Goal: Book appointment/travel/reservation

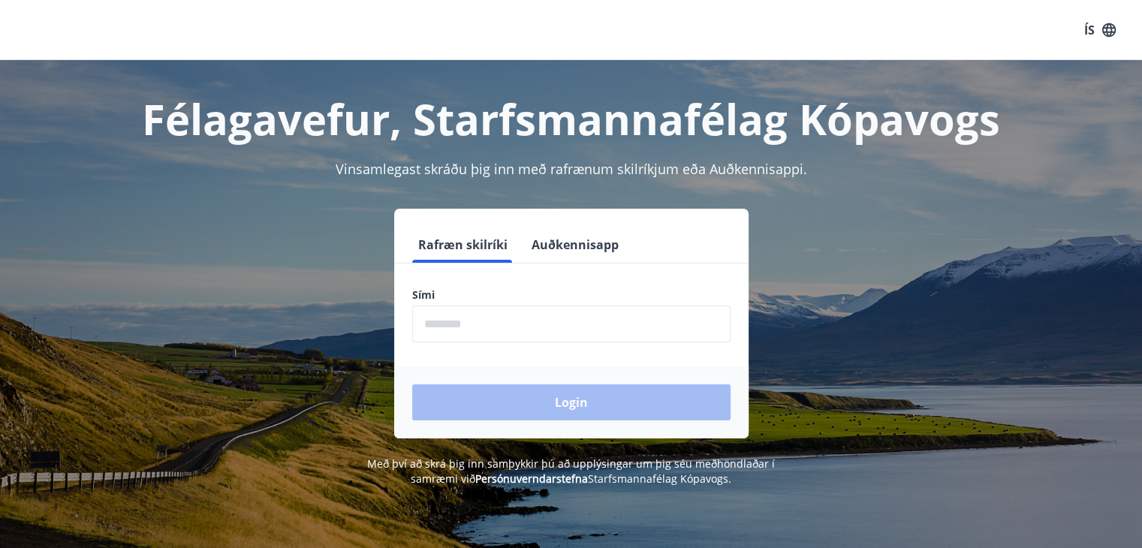
click at [468, 322] on input "phone" at bounding box center [571, 323] width 318 height 37
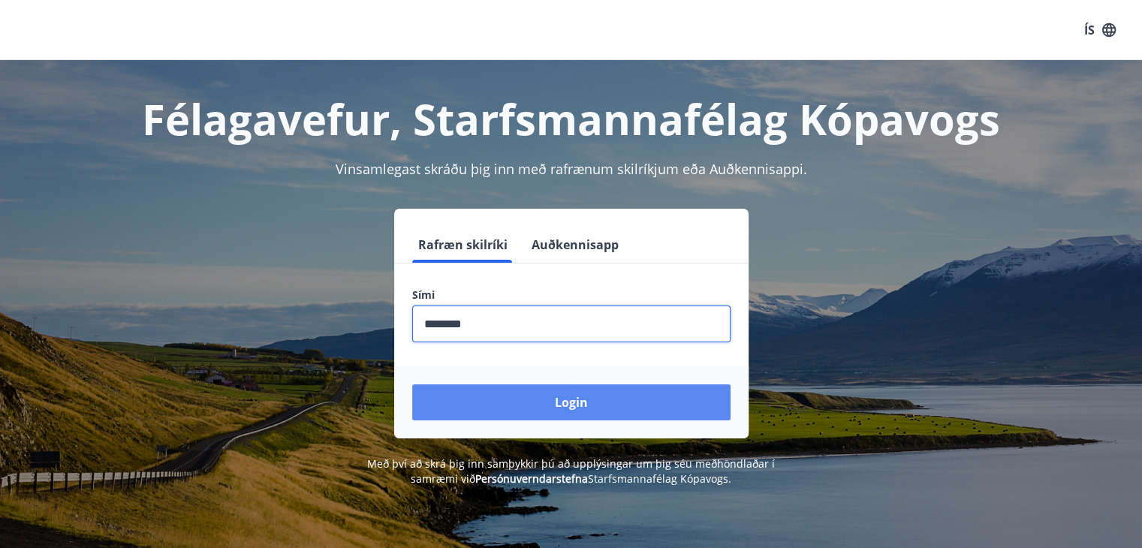
type input "********"
click at [573, 395] on button "Login" at bounding box center [571, 402] width 318 height 36
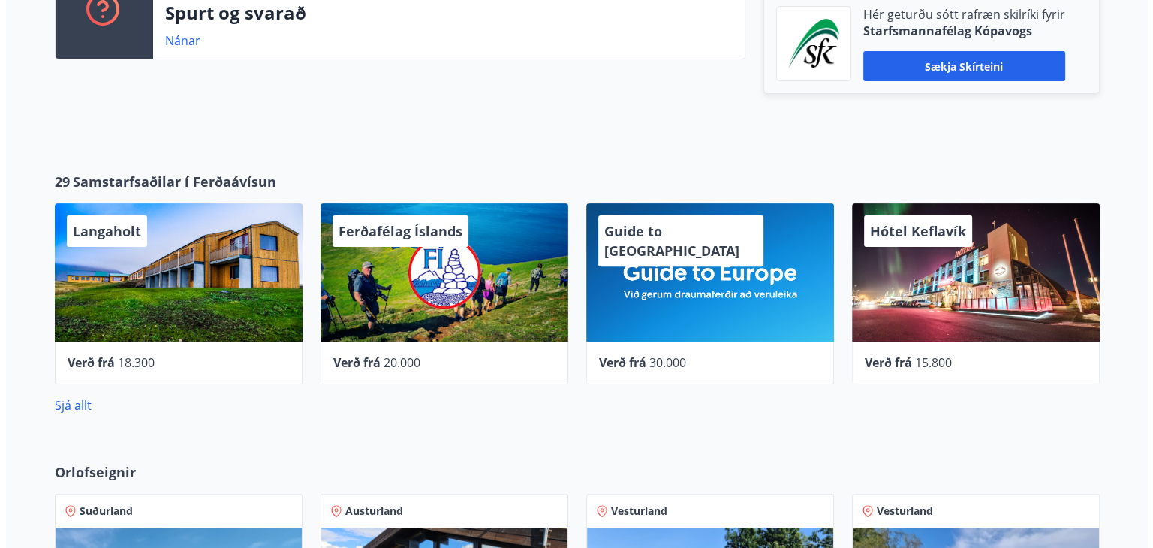
scroll to position [462, 0]
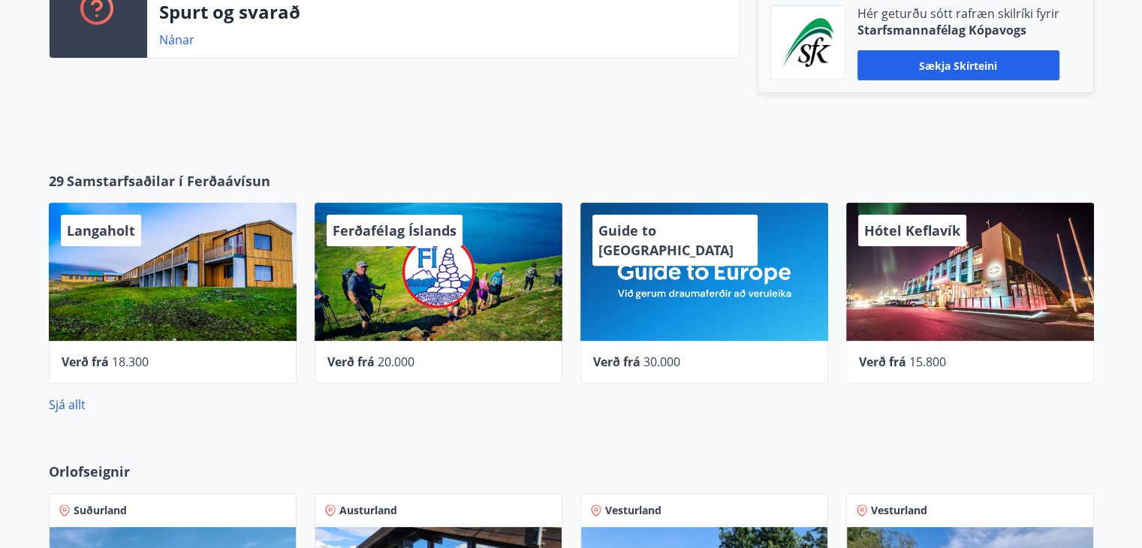
click at [414, 289] on div "Ferðafélag Íslands" at bounding box center [438, 272] width 248 height 138
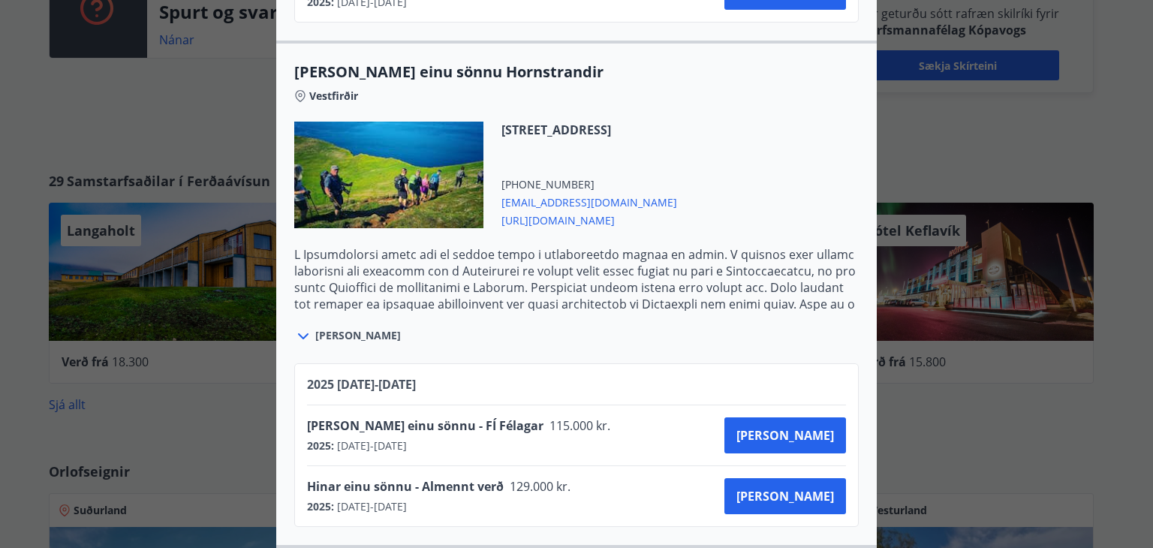
scroll to position [889, 0]
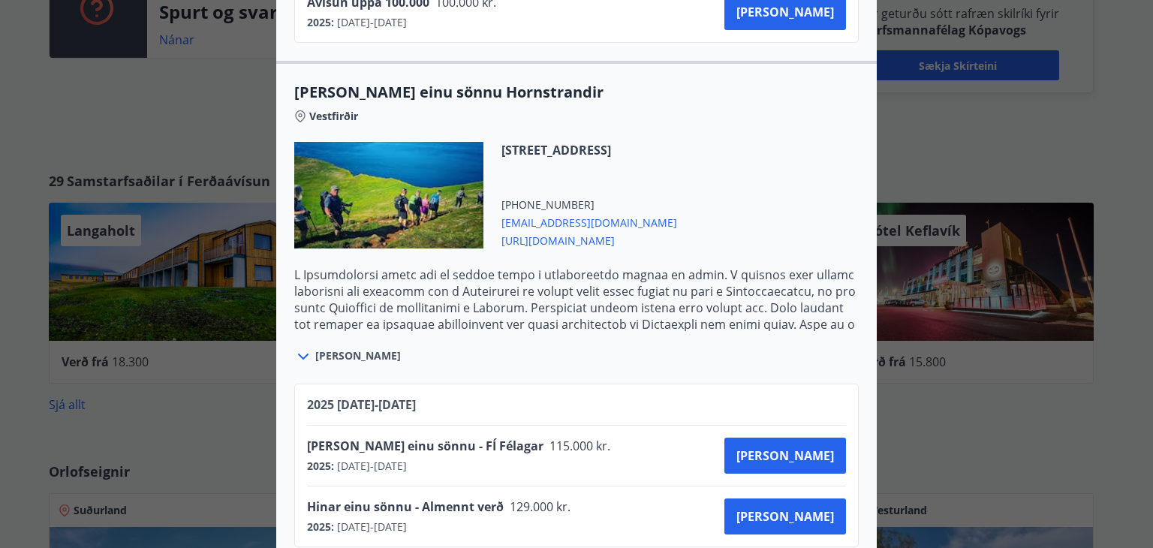
click at [955, 93] on div "Ferðafélag Íslands Ferðirnar eru bókaðar hjá Ferðafélagi Íslands í síma 568 253…" at bounding box center [576, 274] width 1153 height 548
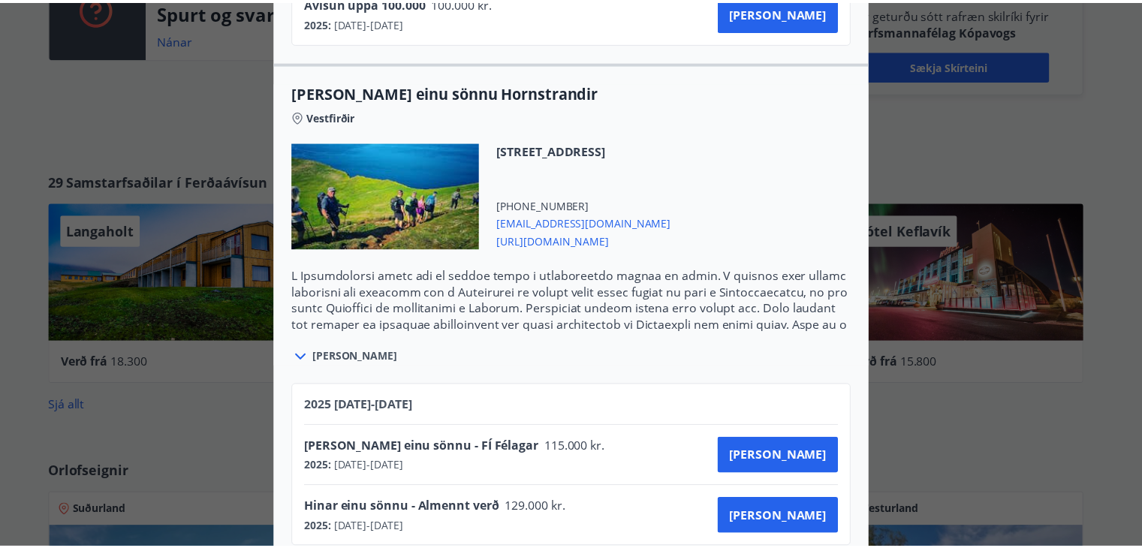
scroll to position [0, 0]
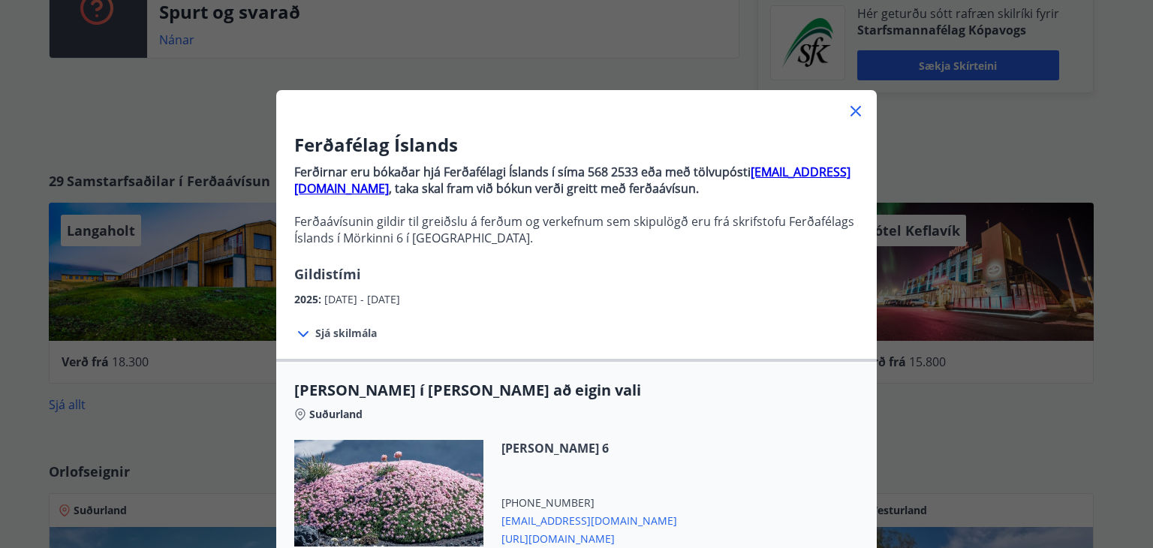
click at [847, 114] on icon at bounding box center [856, 111] width 18 height 18
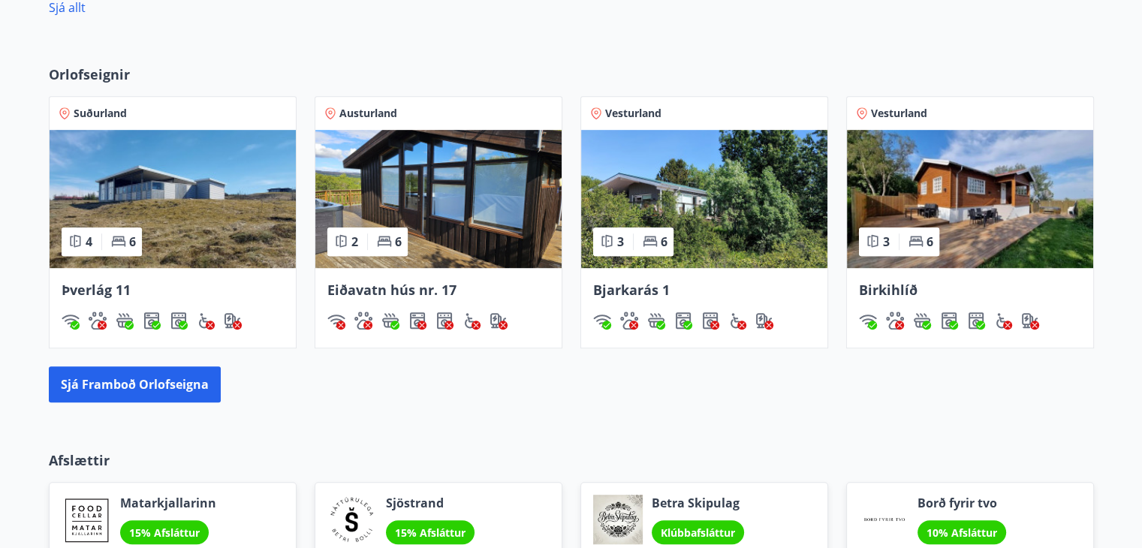
scroll to position [882, 0]
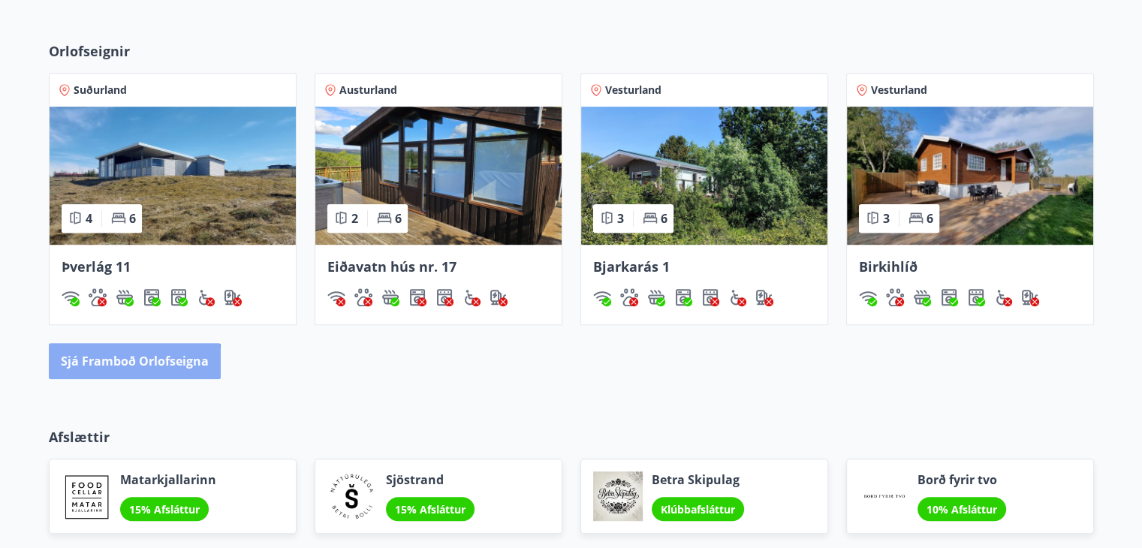
click at [118, 369] on button "Sjá framboð orlofseigna" at bounding box center [135, 361] width 172 height 36
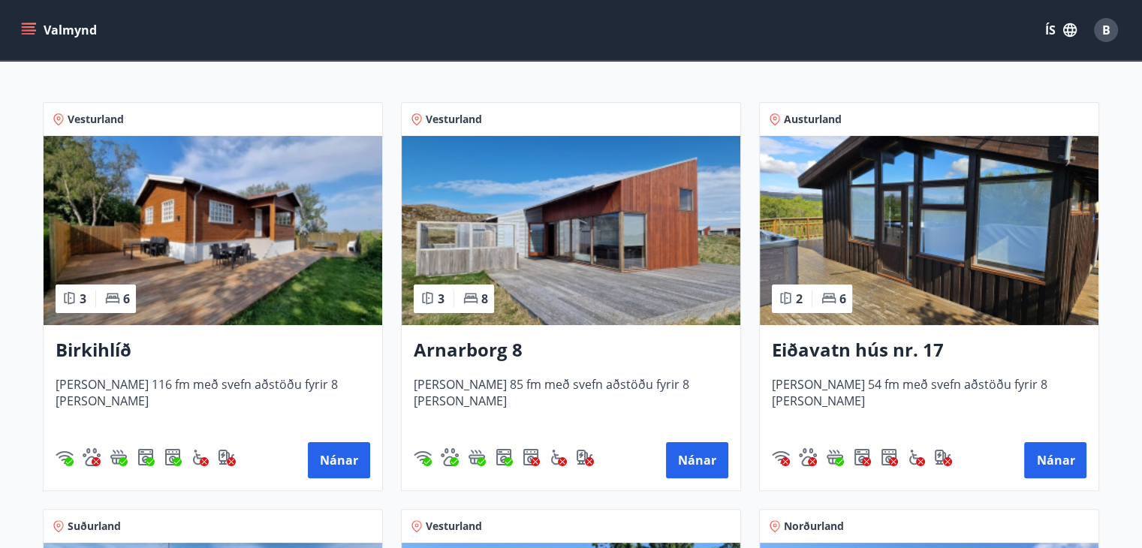
scroll to position [243, 0]
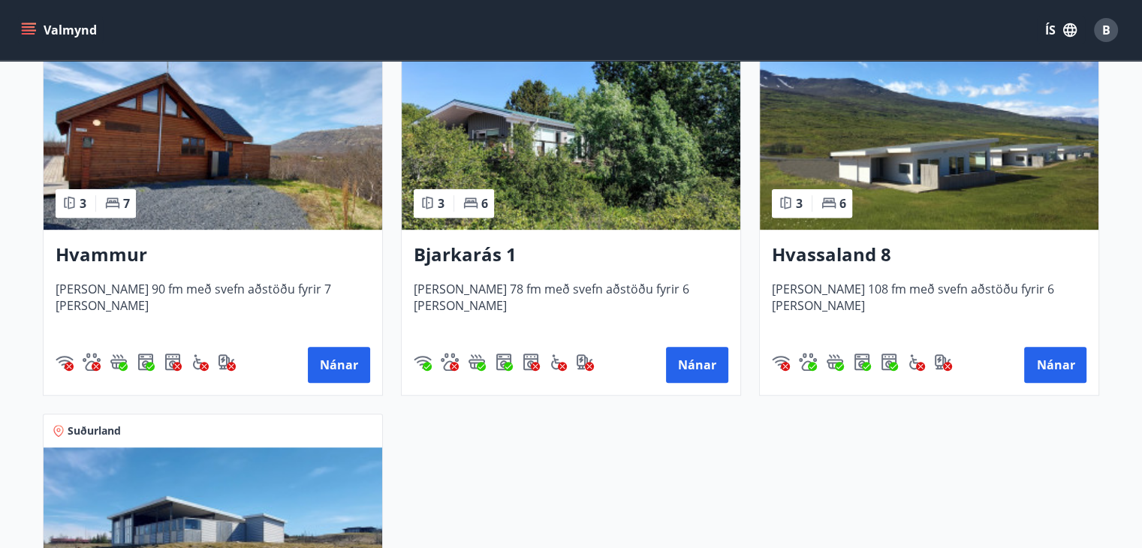
click at [859, 258] on h3 "Hvassaland 8" at bounding box center [929, 255] width 314 height 27
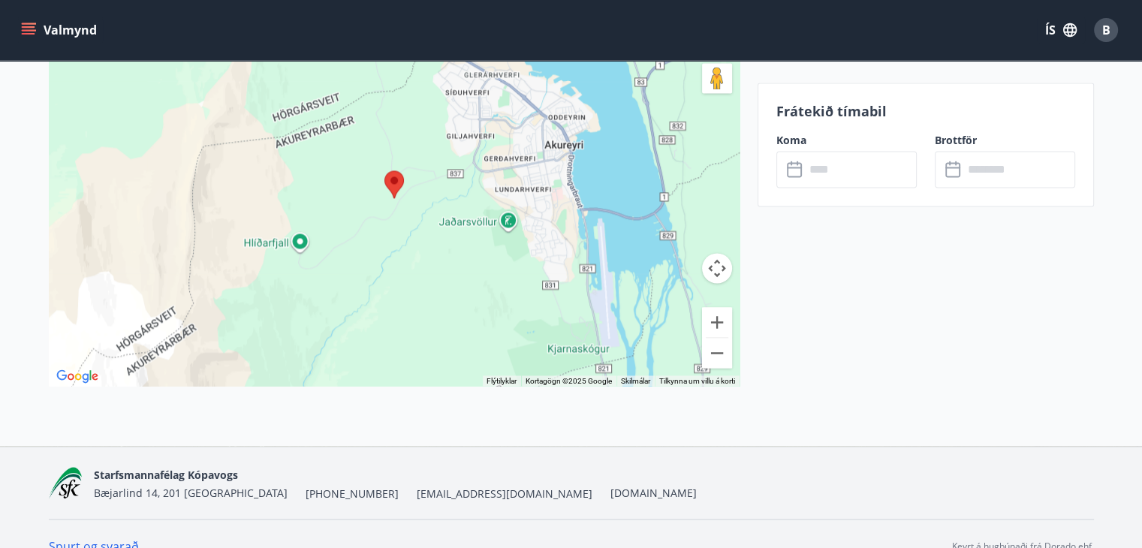
scroll to position [2537, 0]
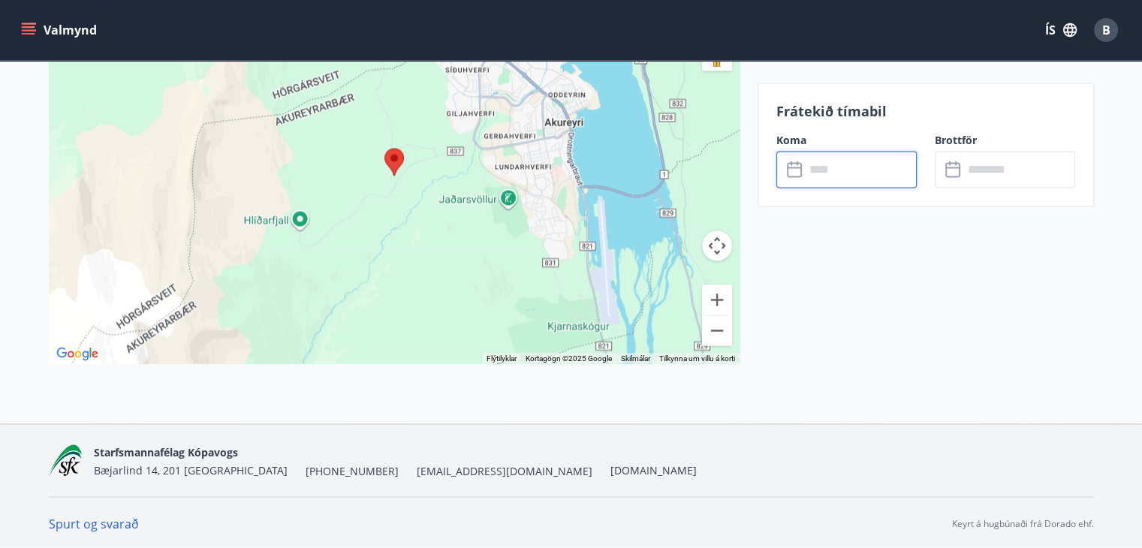
click at [814, 166] on input "text" at bounding box center [861, 169] width 112 height 37
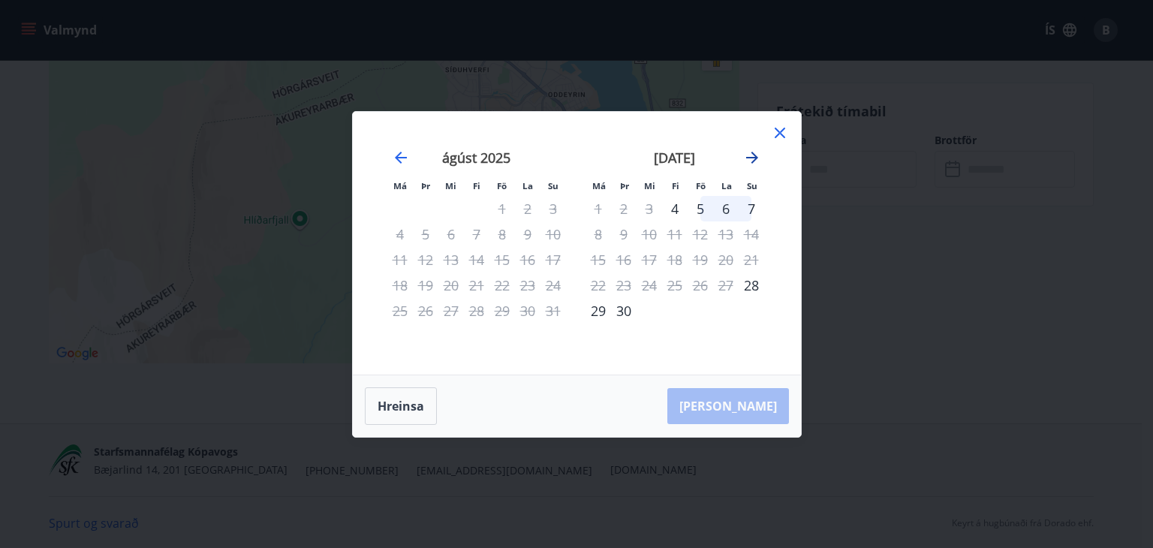
click at [752, 154] on icon "Move forward to switch to the next month." at bounding box center [752, 158] width 18 height 18
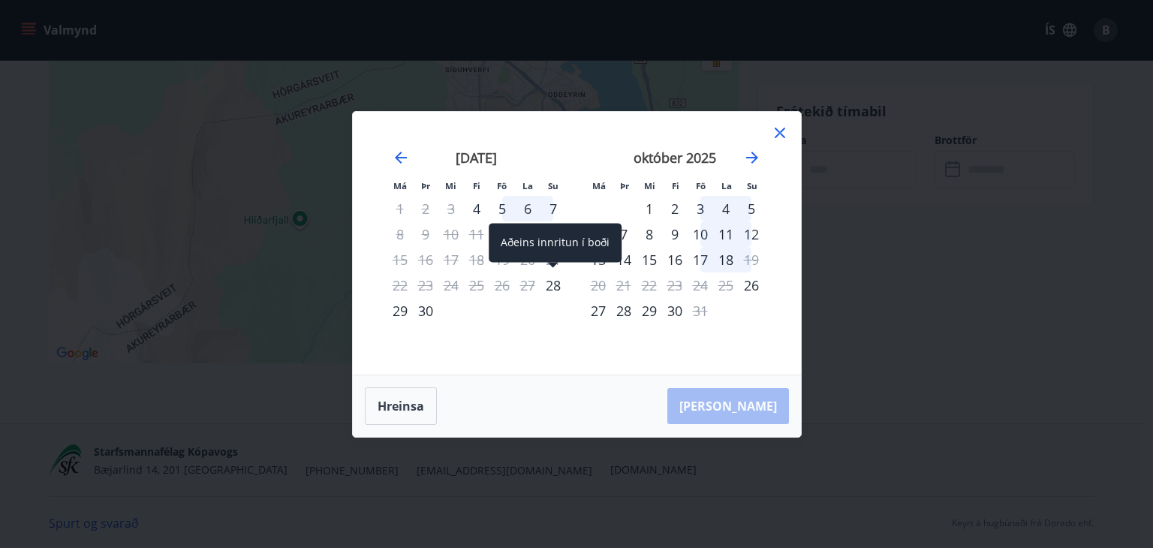
click at [552, 286] on div "28" at bounding box center [553, 285] width 26 height 26
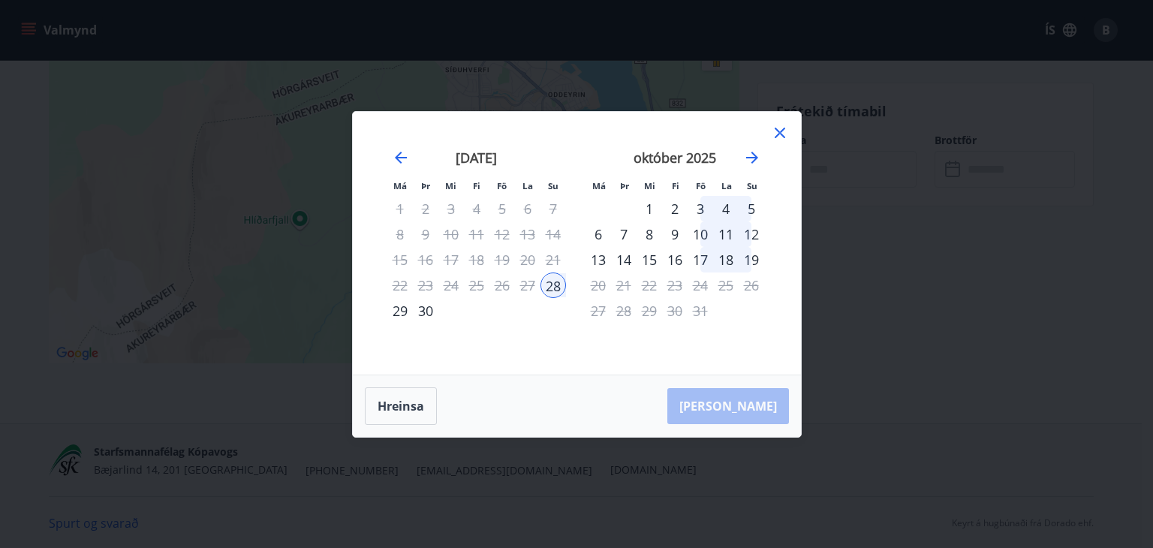
click at [648, 204] on div "1" at bounding box center [649, 209] width 26 height 26
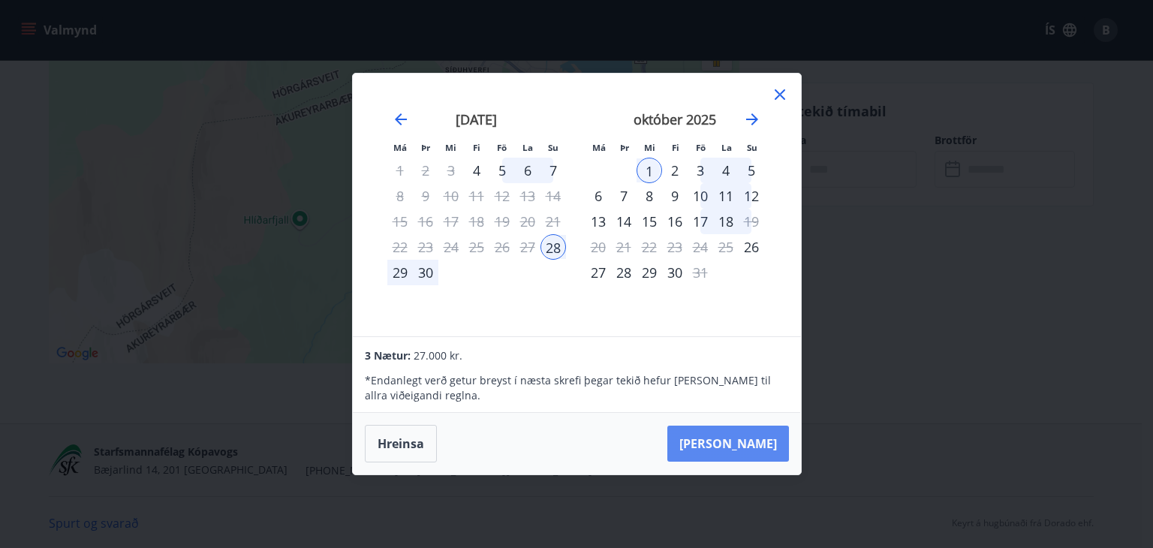
click at [741, 441] on button "Taka Frá" at bounding box center [728, 444] width 122 height 36
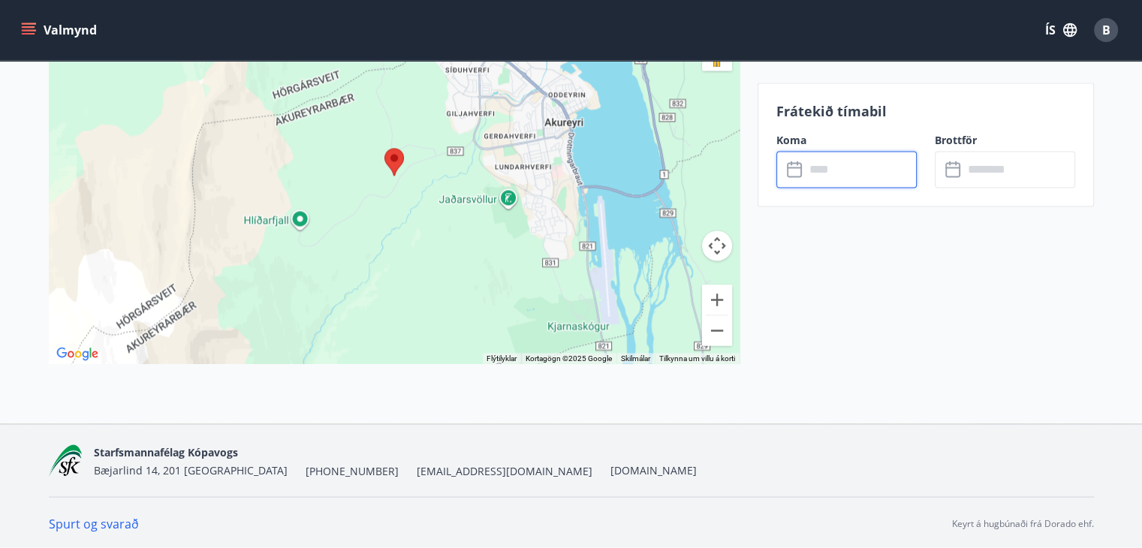
type input "******"
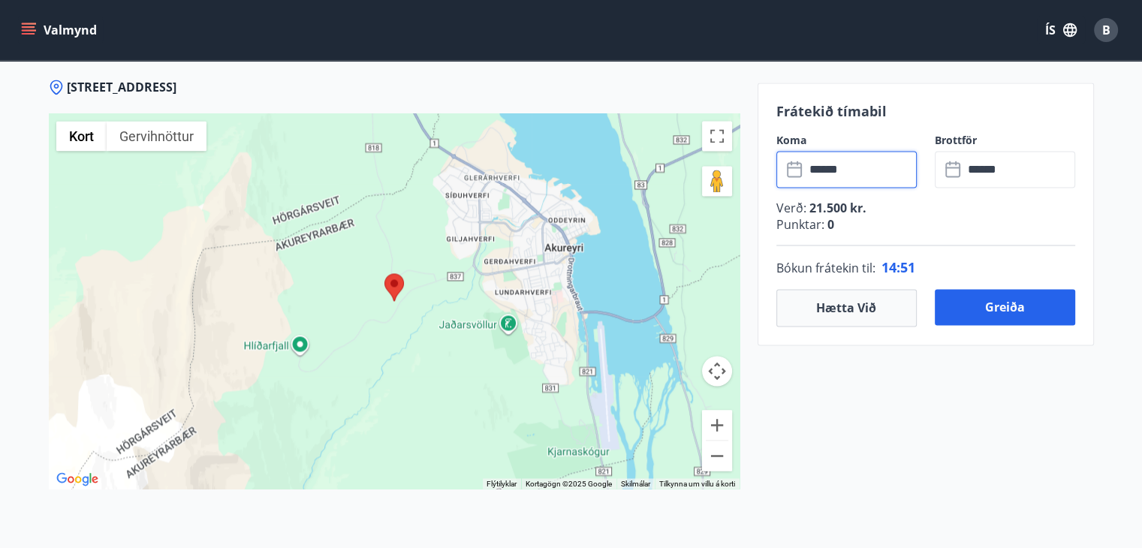
scroll to position [2399, 0]
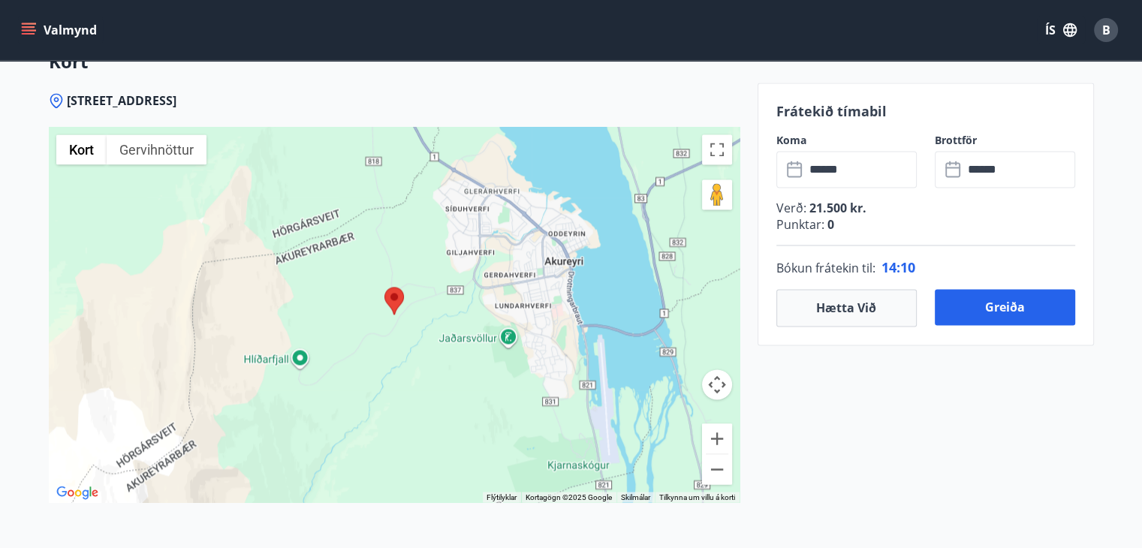
click at [1015, 303] on button "Greiða" at bounding box center [1004, 307] width 140 height 36
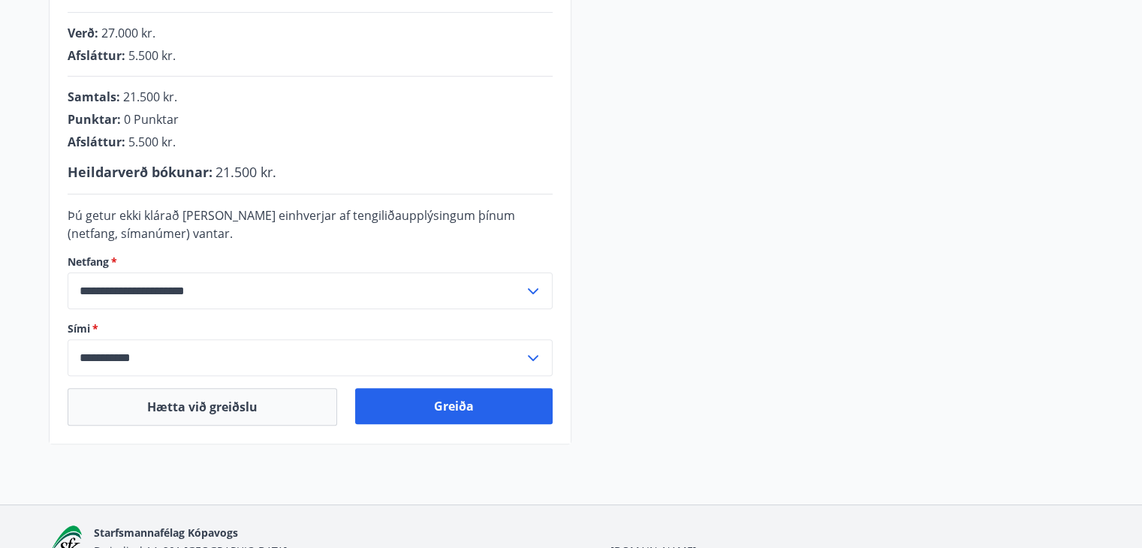
scroll to position [423, 0]
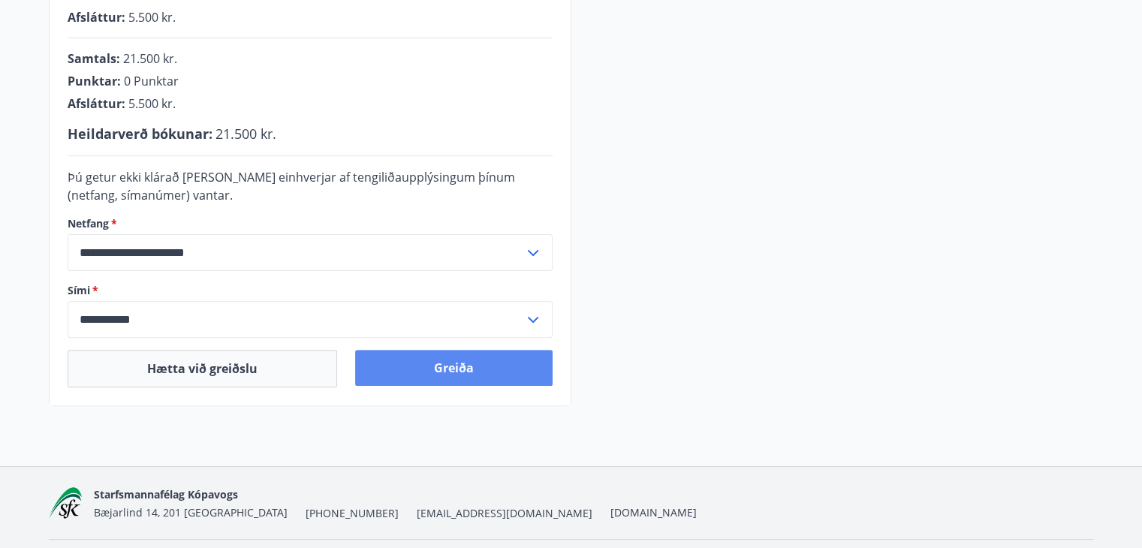
click at [408, 373] on button "Greiða" at bounding box center [453, 368] width 197 height 36
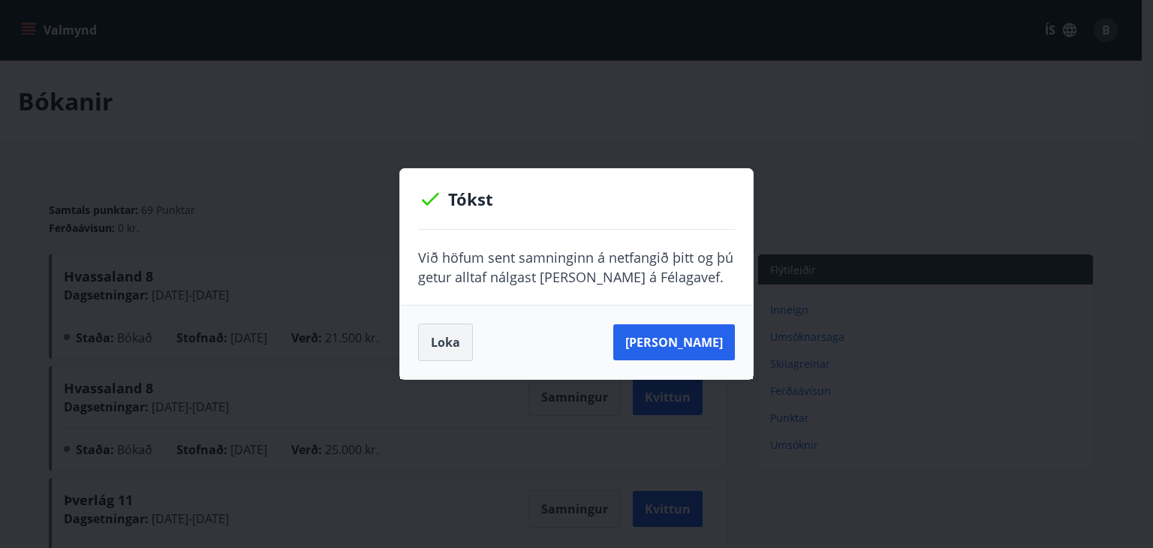
click at [436, 350] on button "Loka" at bounding box center [445, 342] width 55 height 38
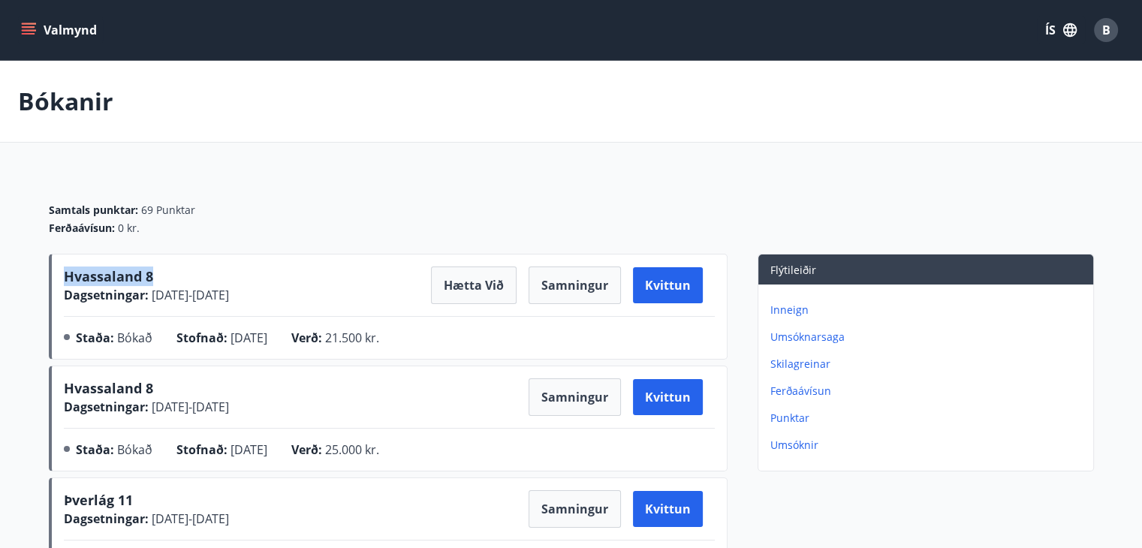
drag, startPoint x: 167, startPoint y: 276, endPoint x: 60, endPoint y: 275, distance: 107.3
click at [60, 275] on div "Hvassaland 8 Dagsetningar : 28.09.2025 - 01.10.2025 Hætta við Samningur Kvittun…" at bounding box center [388, 307] width 678 height 106
copy span "Hvassaland 8"
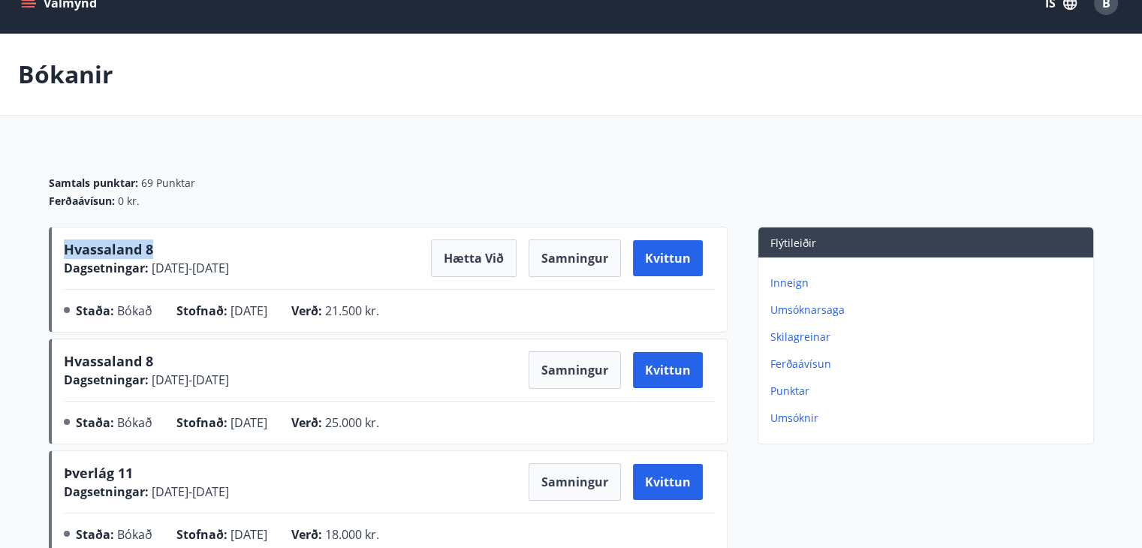
scroll to position [106, 0]
